Goal: Check status: Check status

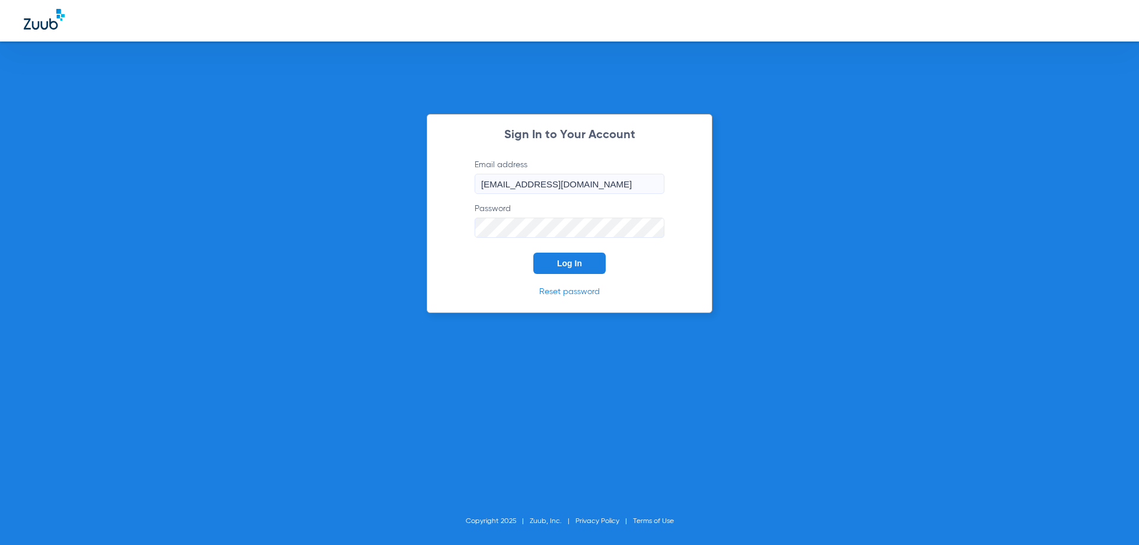
click at [533, 253] on button "Log In" at bounding box center [569, 263] width 72 height 21
click at [508, 265] on form "Email address [EMAIL_ADDRESS][DOMAIN_NAME] Password Log In" at bounding box center [570, 217] width 226 height 117
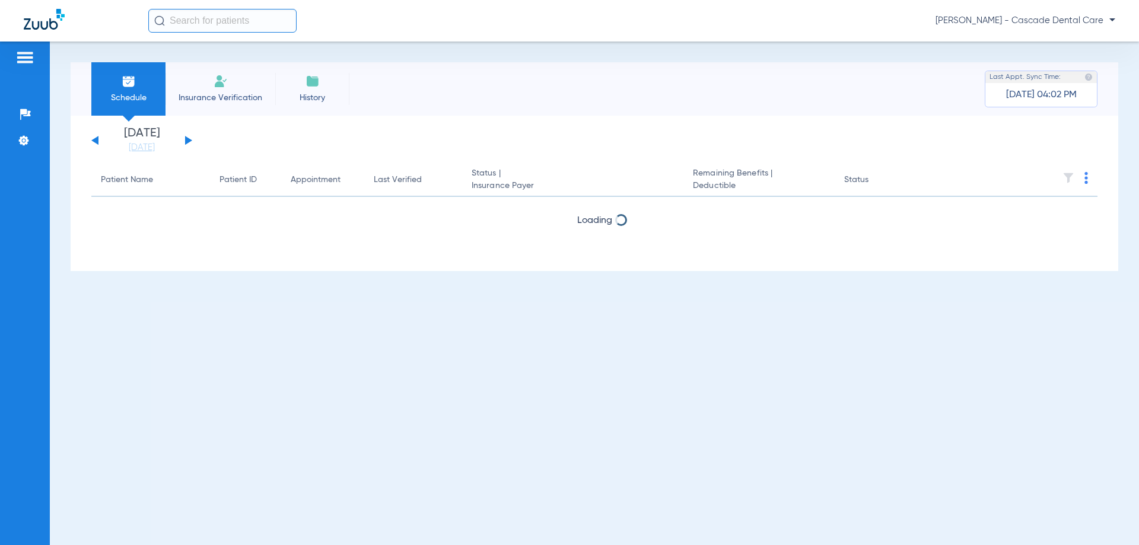
click at [558, 264] on div "[DATE] [DATE] [DATE] [DATE] [DATE] [DATE] [DATE] [DATE] [DATE] [DATE] [DATE] [D…" at bounding box center [595, 193] width 1048 height 155
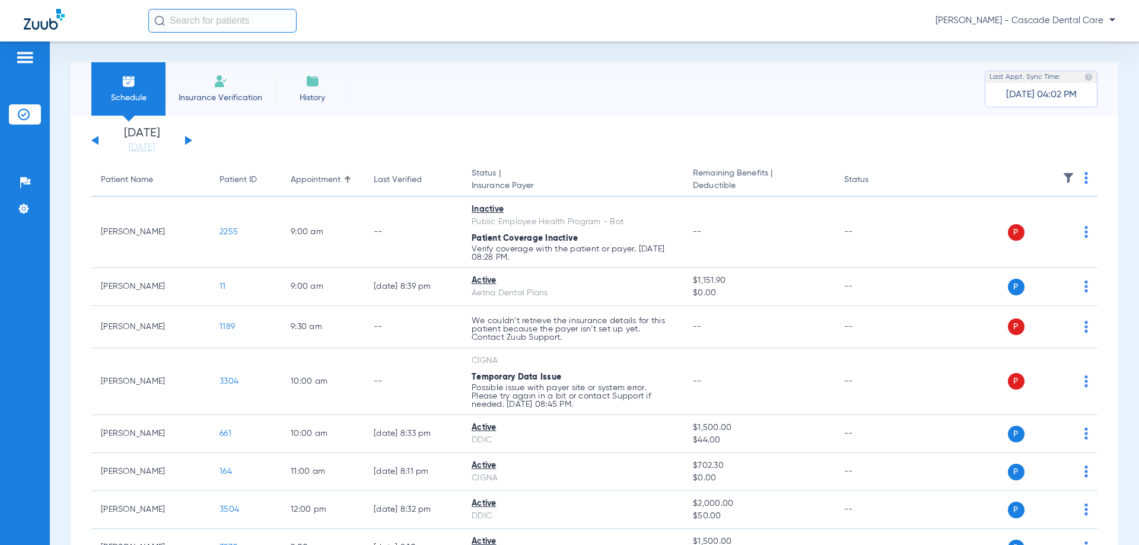
click at [195, 140] on app-single-date-navigator "[DATE] [DATE] [DATE] [DATE] [DATE] [DATE] [DATE] [DATE] [DATE] [DATE] [DATE] [D…" at bounding box center [594, 141] width 1006 height 26
click at [180, 143] on div "[DATE] [DATE] [DATE] [DATE] [DATE] [DATE] [DATE] [DATE] [DATE] [DATE] [DATE] [D…" at bounding box center [141, 141] width 101 height 26
click at [186, 138] on div "[DATE] [DATE] [DATE] [DATE] [DATE] [DATE] [DATE] [DATE] [DATE] [DATE] [DATE] [D…" at bounding box center [141, 141] width 101 height 26
click at [186, 138] on button at bounding box center [188, 140] width 7 height 9
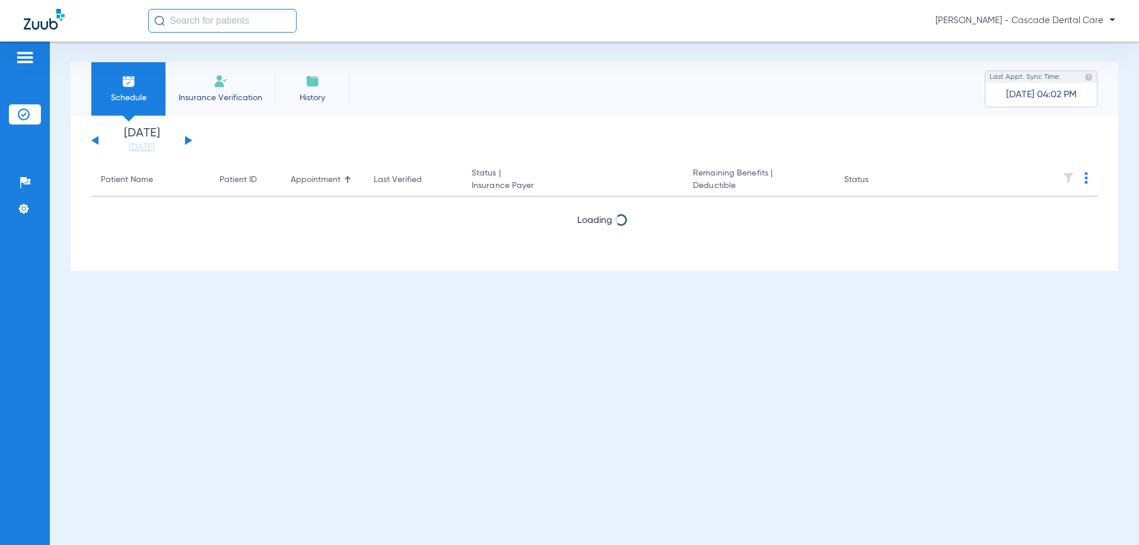
click at [255, 142] on app-single-date-navigator "[DATE] [DATE] [DATE] [DATE] [DATE] [DATE] [DATE] [DATE] [DATE] [DATE] [DATE] [D…" at bounding box center [594, 141] width 1006 height 26
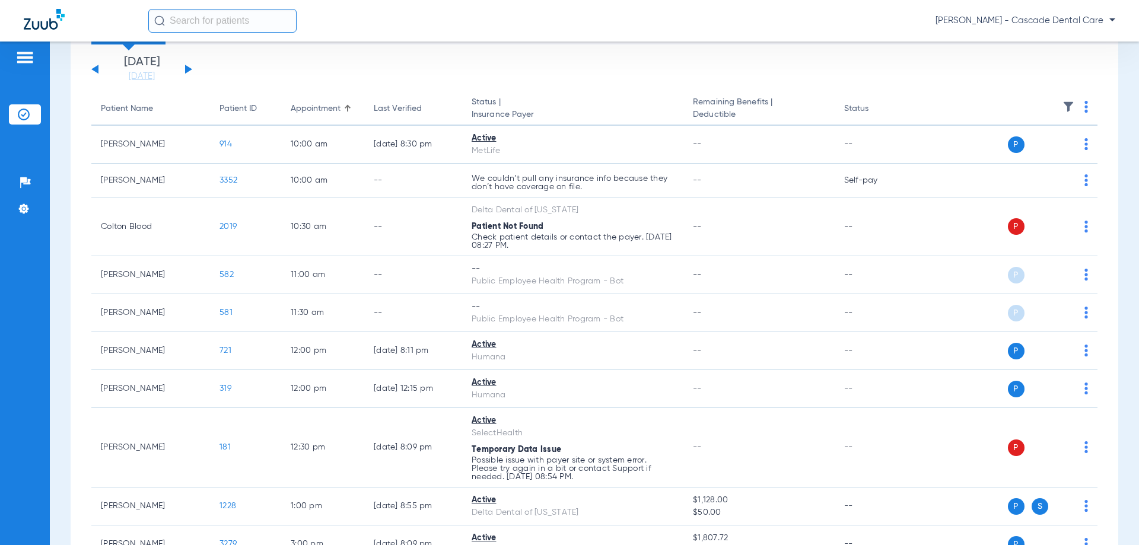
scroll to position [79, 0]
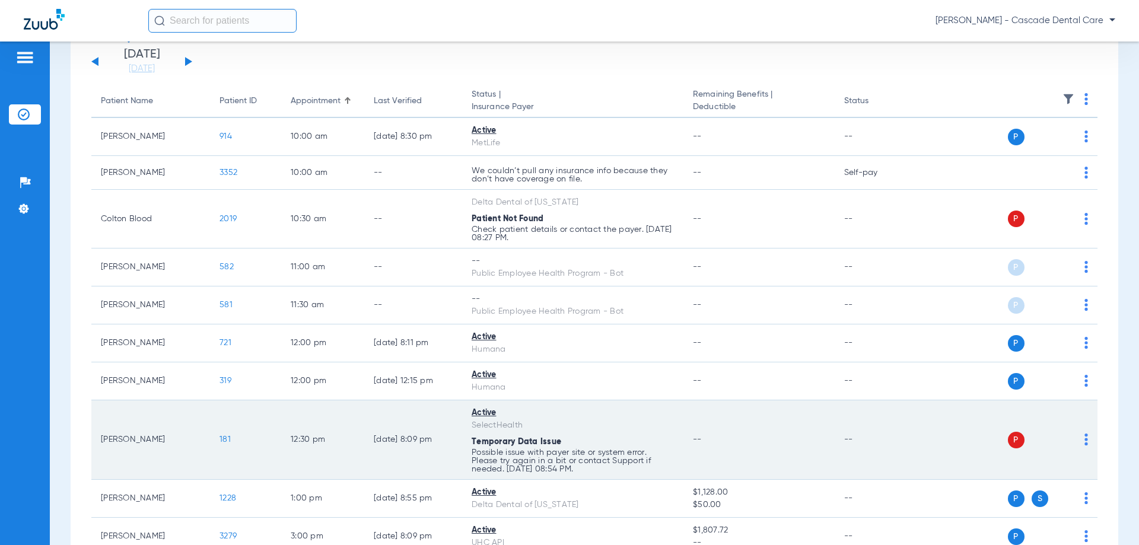
click at [173, 439] on td "Lori Shutt" at bounding box center [150, 441] width 119 height 80
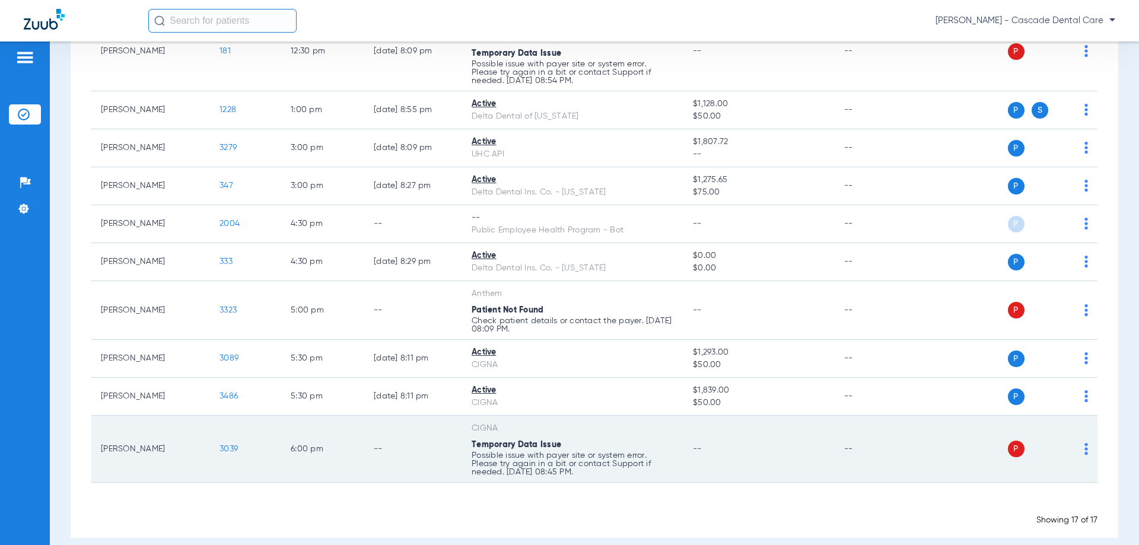
scroll to position [475, 0]
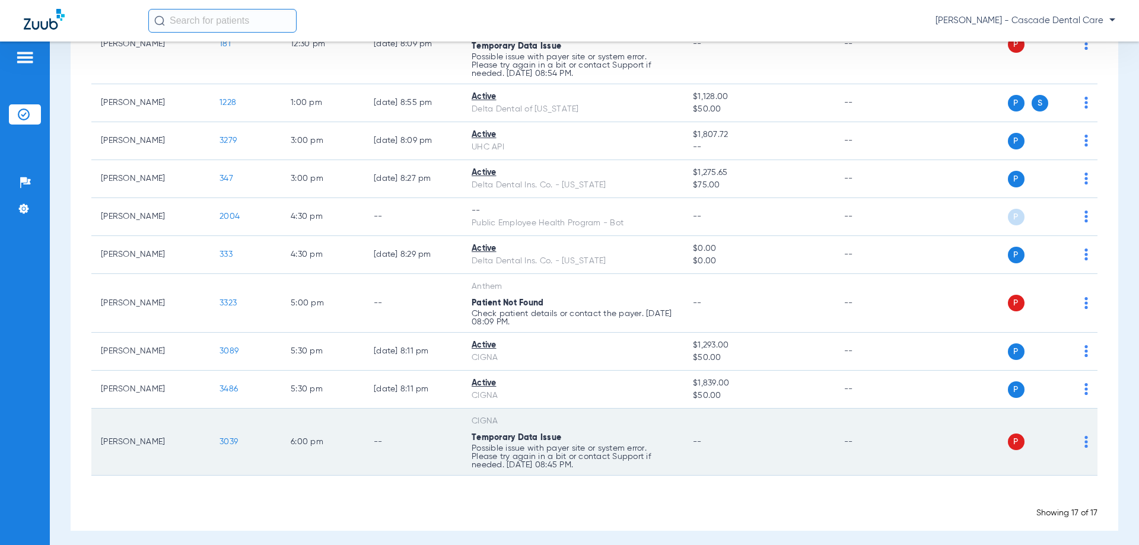
click at [135, 447] on td "Melanie Smithson" at bounding box center [150, 442] width 119 height 67
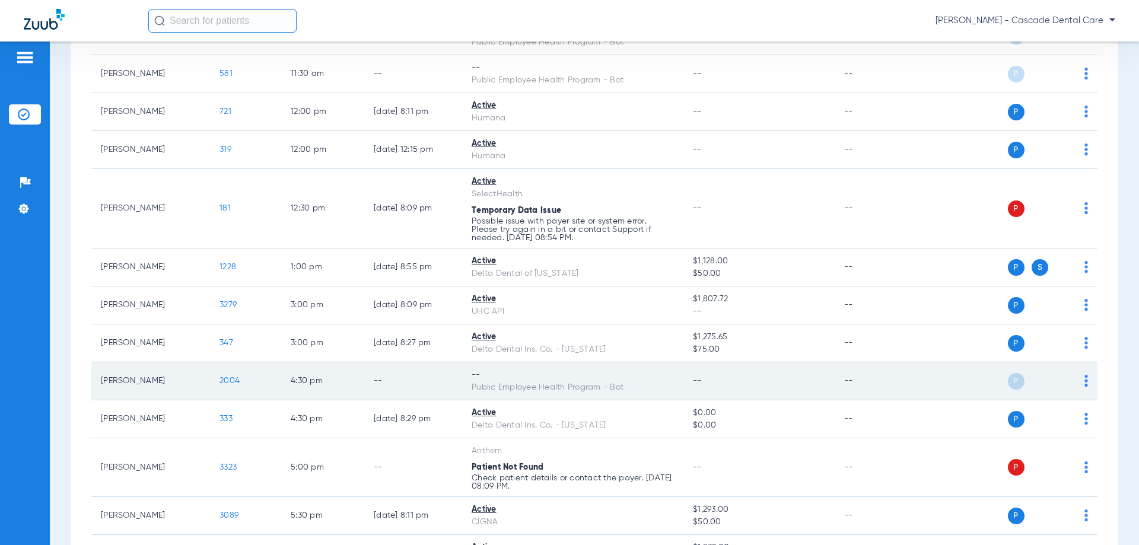
scroll to position [277, 0]
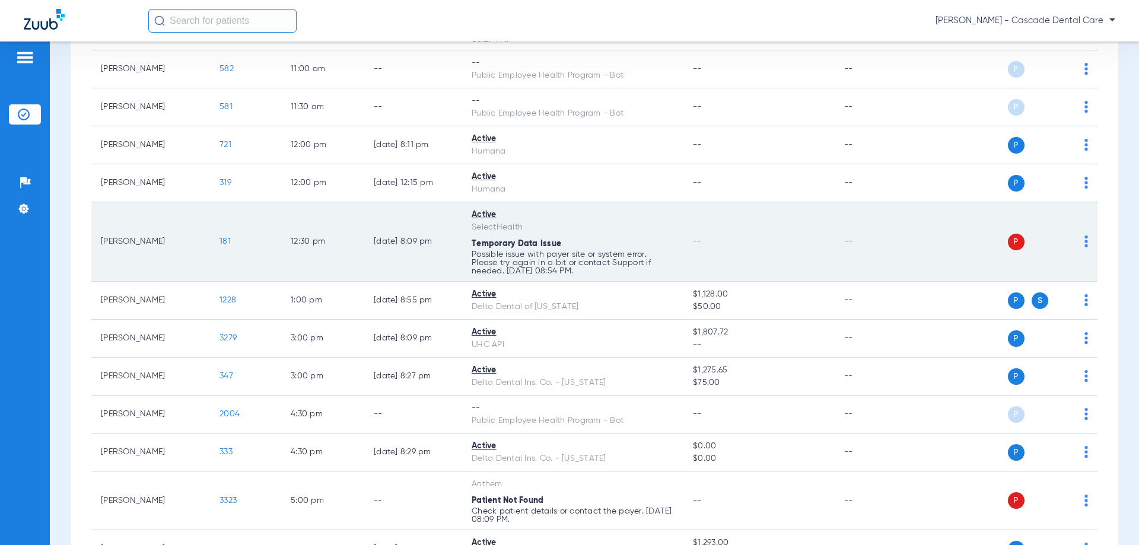
click at [208, 249] on td "Lori Shutt" at bounding box center [150, 242] width 119 height 80
click at [230, 261] on td "181" at bounding box center [245, 242] width 71 height 80
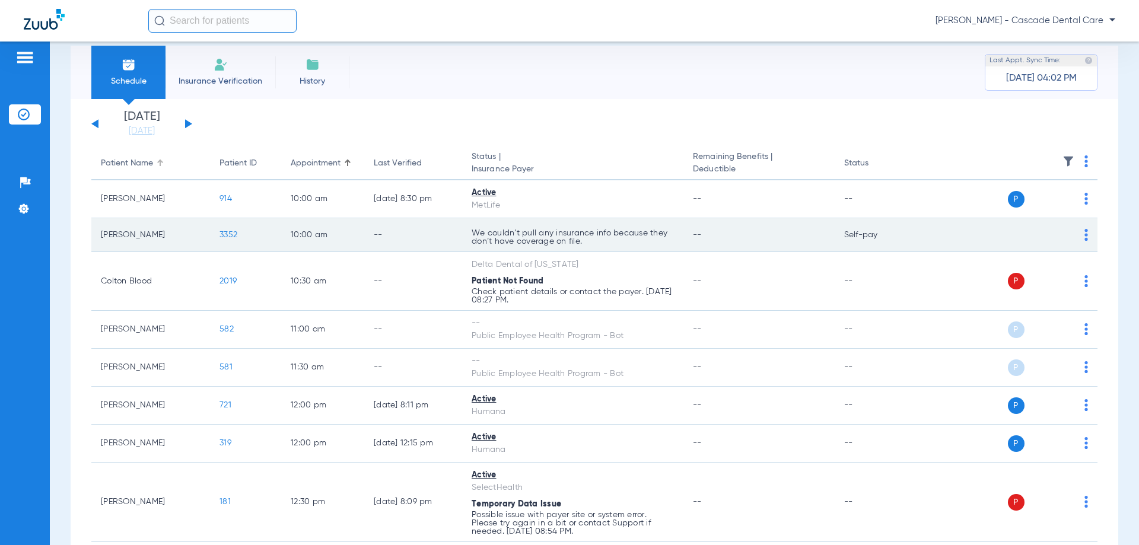
scroll to position [7, 0]
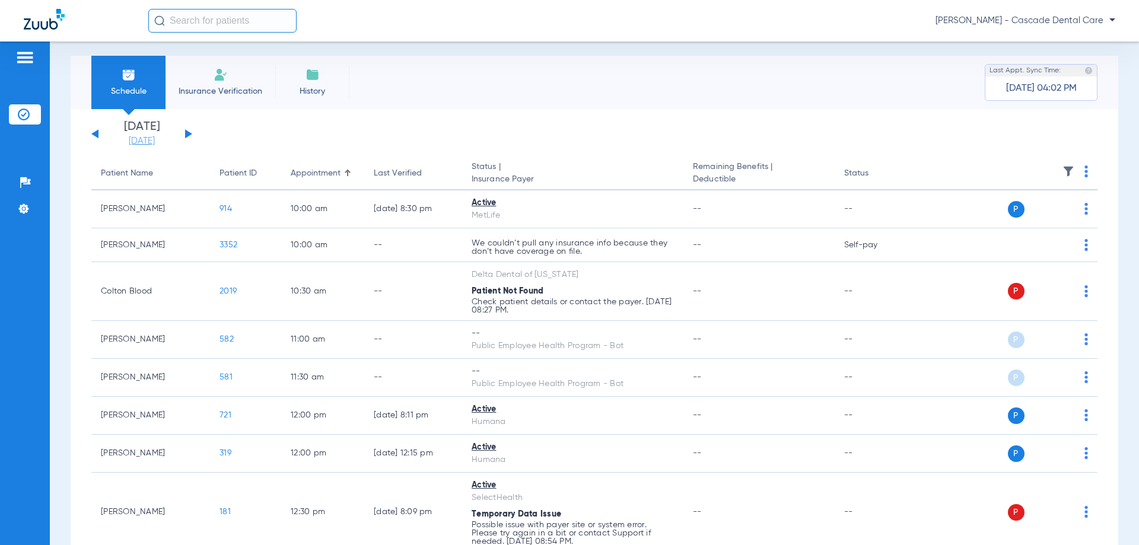
click at [134, 140] on link "[DATE]" at bounding box center [141, 141] width 71 height 12
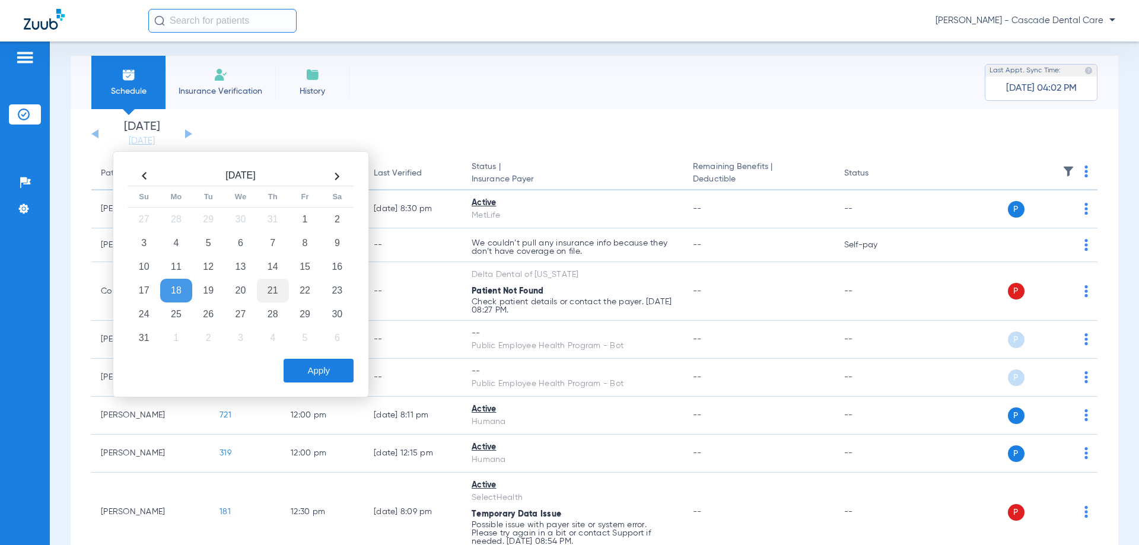
click at [271, 292] on td "21" at bounding box center [273, 291] width 32 height 24
drag, startPoint x: 285, startPoint y: 350, endPoint x: 289, endPoint y: 370, distance: 20.5
click at [287, 359] on div "Aug 2025 Su Mo Tu We Th Fr Sa 27 28 29 30 31 1 2 3 4 5 6 7 8 9 10 11 12 13 14 1…" at bounding box center [241, 274] width 256 height 246
click at [290, 371] on button "Apply" at bounding box center [319, 371] width 70 height 24
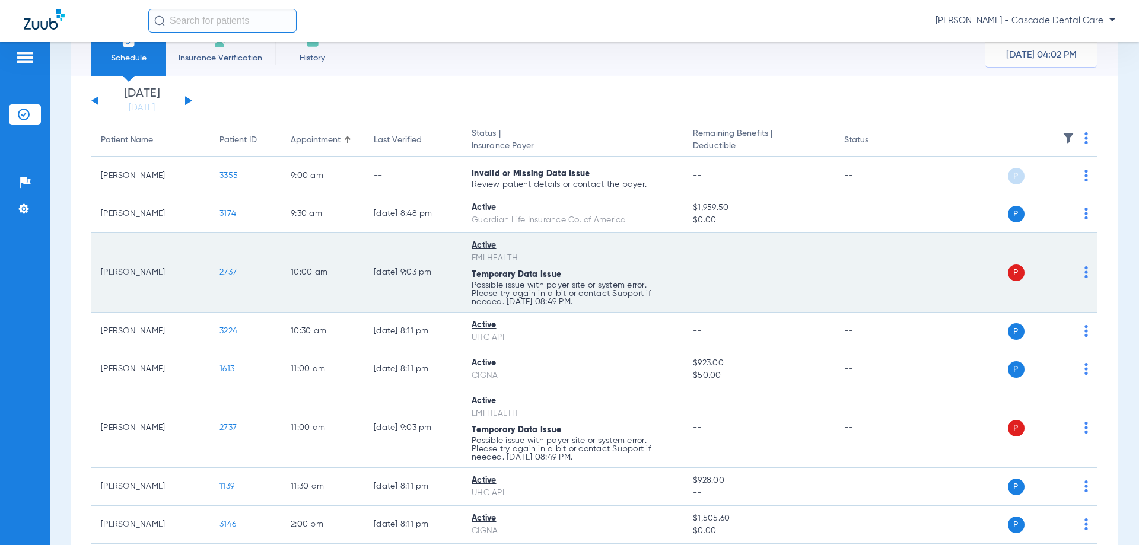
scroll to position [59, 0]
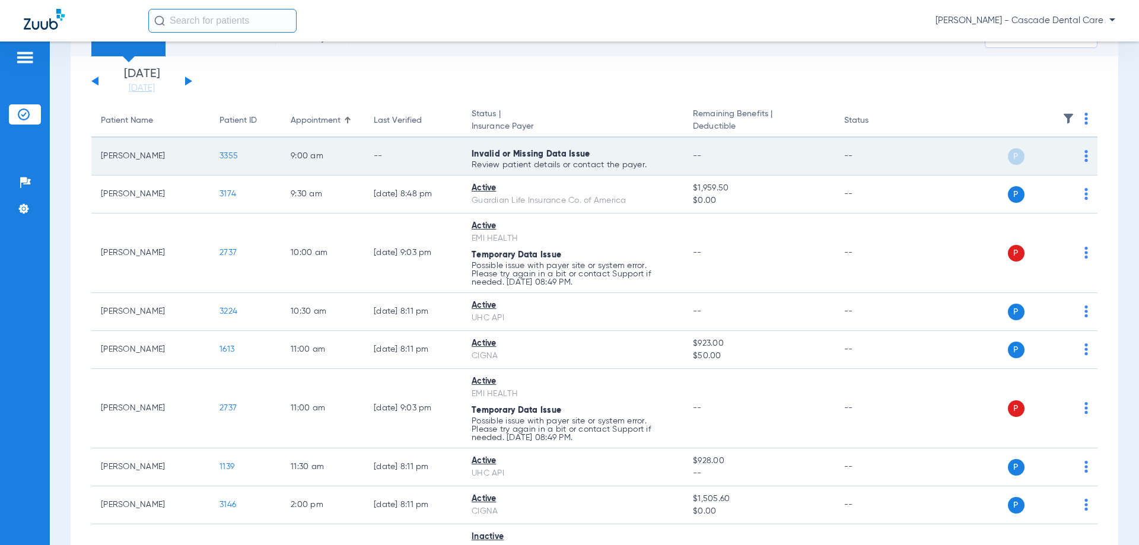
click at [122, 166] on td "[PERSON_NAME]" at bounding box center [150, 157] width 119 height 38
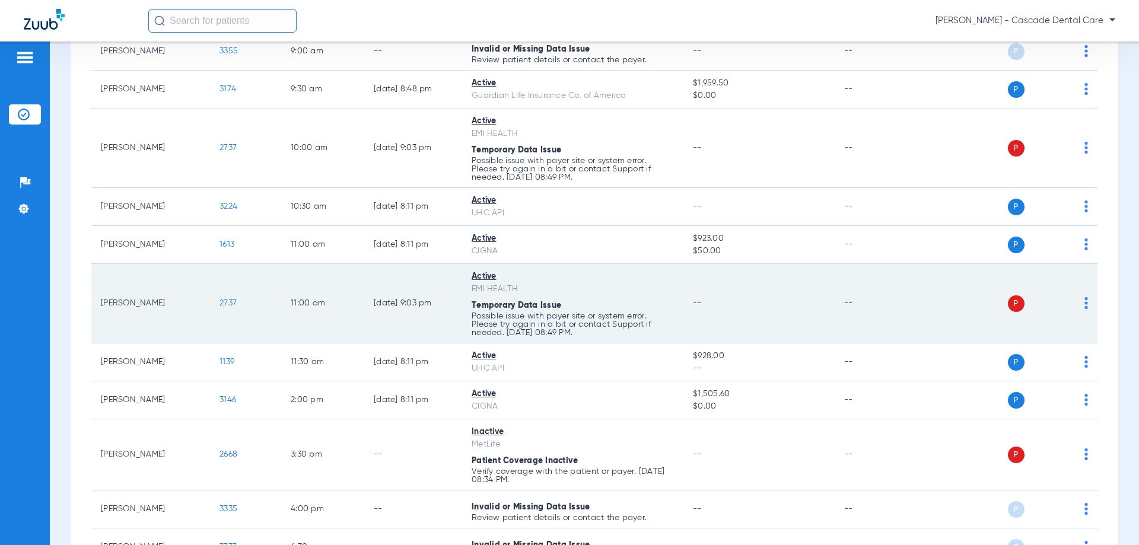
scroll to position [163, 0]
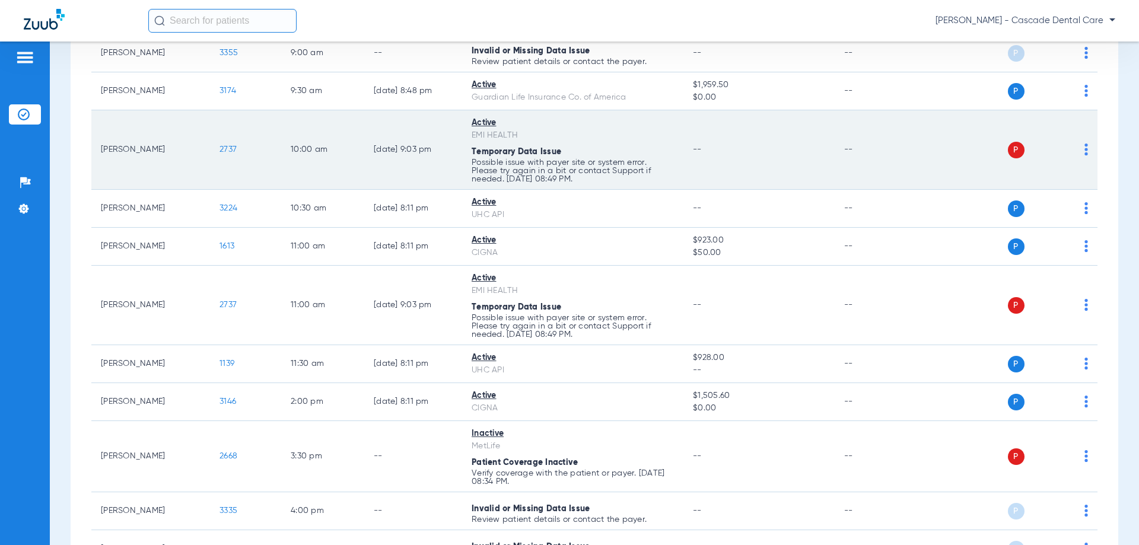
click at [180, 154] on td "[PERSON_NAME]" at bounding box center [150, 150] width 119 height 80
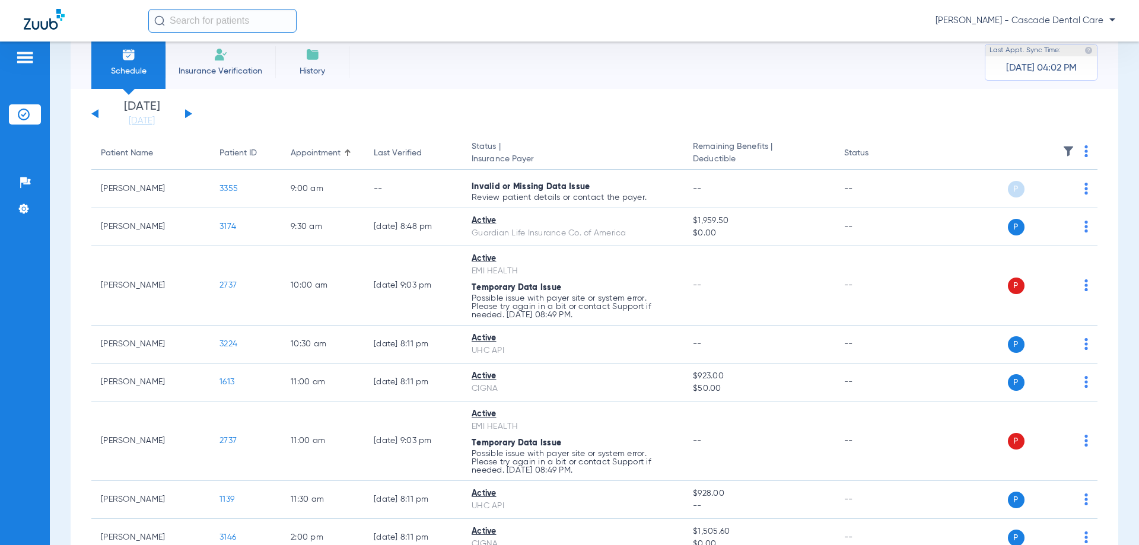
scroll to position [40, 0]
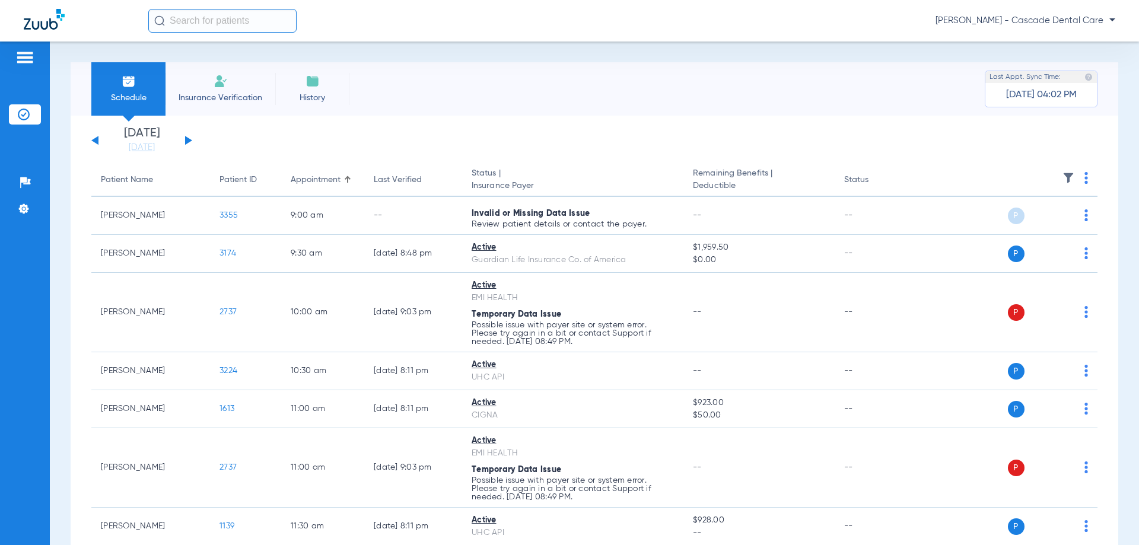
click at [185, 142] on div "[DATE] [DATE] [DATE] [DATE] [DATE] [DATE] [DATE] [DATE] [DATE] [DATE] [DATE] [D…" at bounding box center [141, 141] width 101 height 26
click at [189, 141] on button at bounding box center [188, 140] width 7 height 9
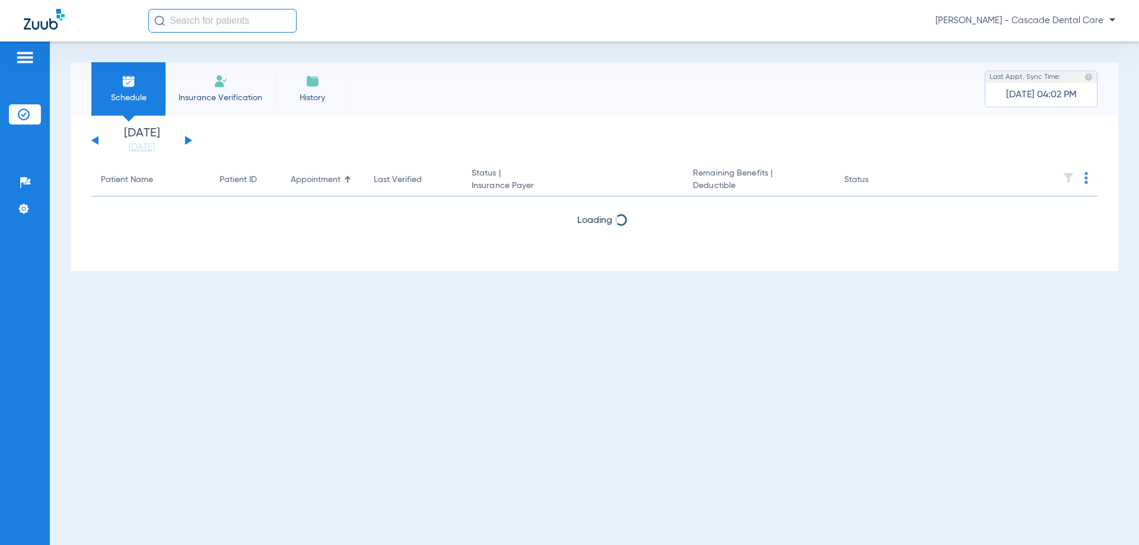
click at [376, 145] on app-single-date-navigator "[DATE] [DATE] [DATE] [DATE] [DATE] [DATE] [DATE] [DATE] [DATE] [DATE] [DATE] [D…" at bounding box center [594, 141] width 1006 height 26
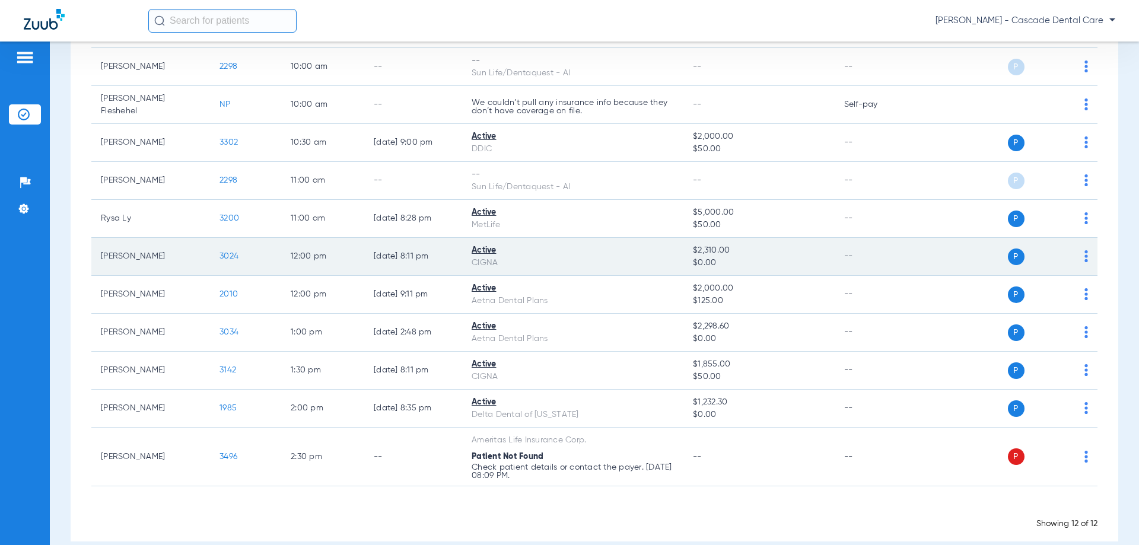
scroll to position [237, 0]
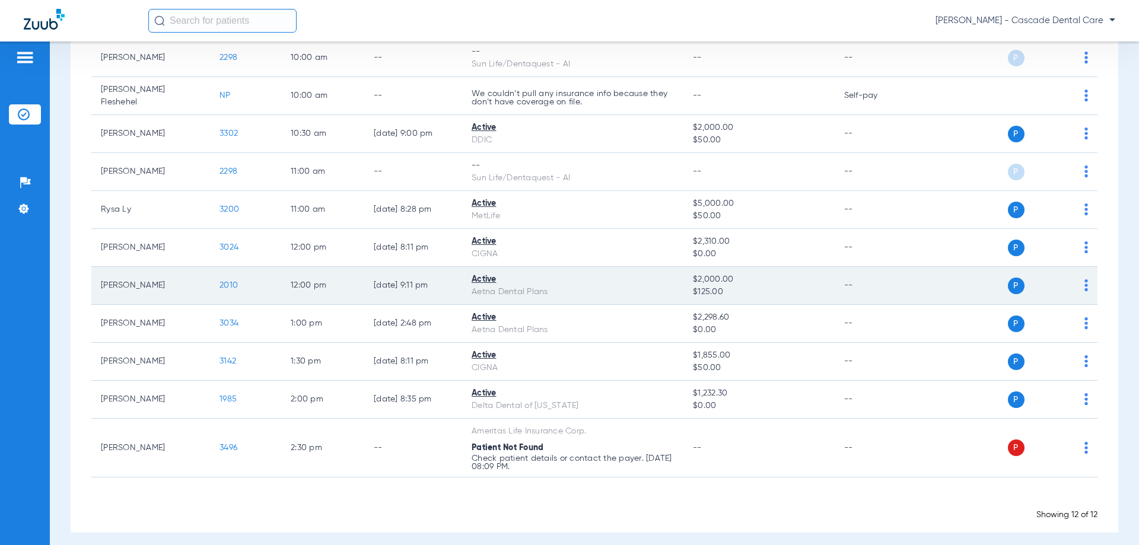
click at [176, 287] on td "[PERSON_NAME]" at bounding box center [150, 286] width 119 height 38
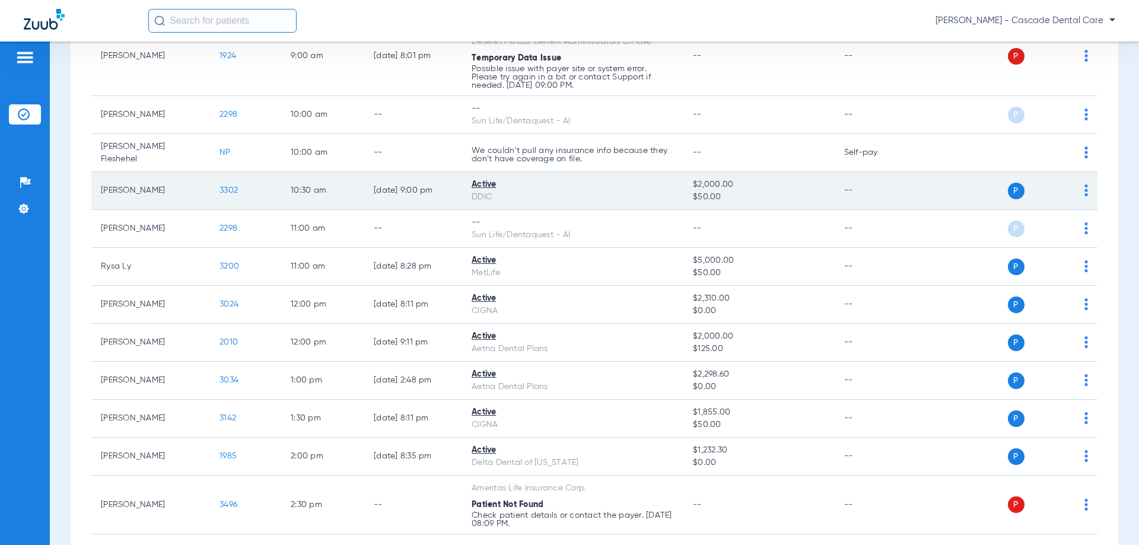
scroll to position [178, 0]
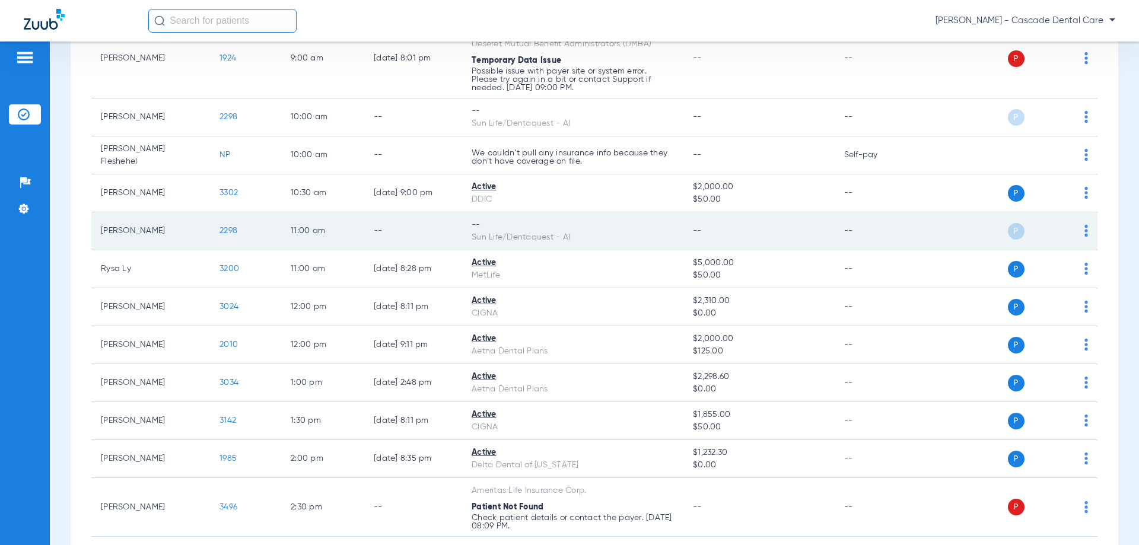
click at [194, 223] on td "[PERSON_NAME]" at bounding box center [150, 231] width 119 height 38
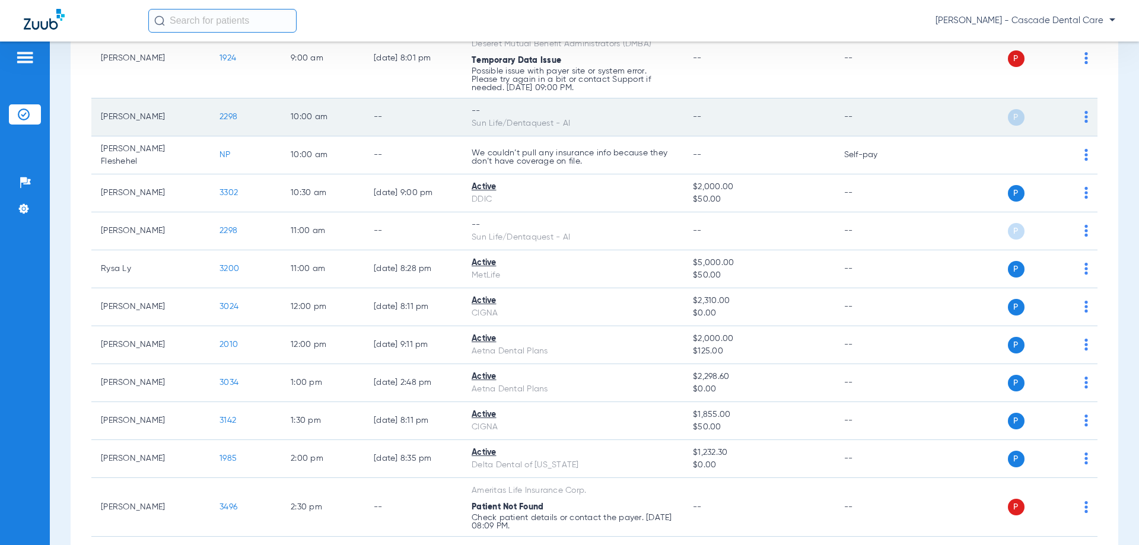
click at [172, 122] on td "[PERSON_NAME]" at bounding box center [150, 118] width 119 height 38
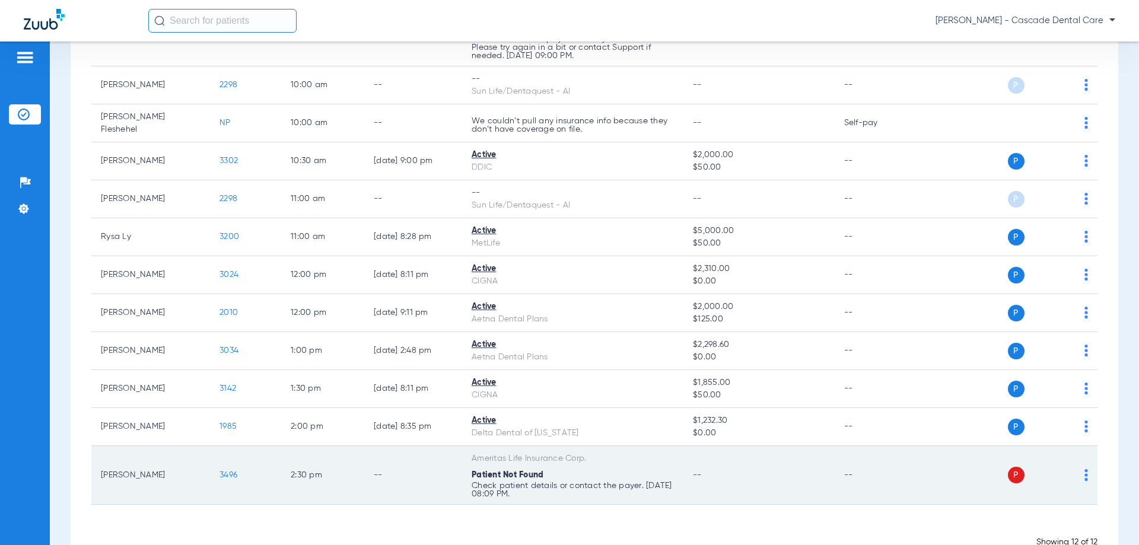
scroll to position [242, 0]
